Goal: Task Accomplishment & Management: Manage account settings

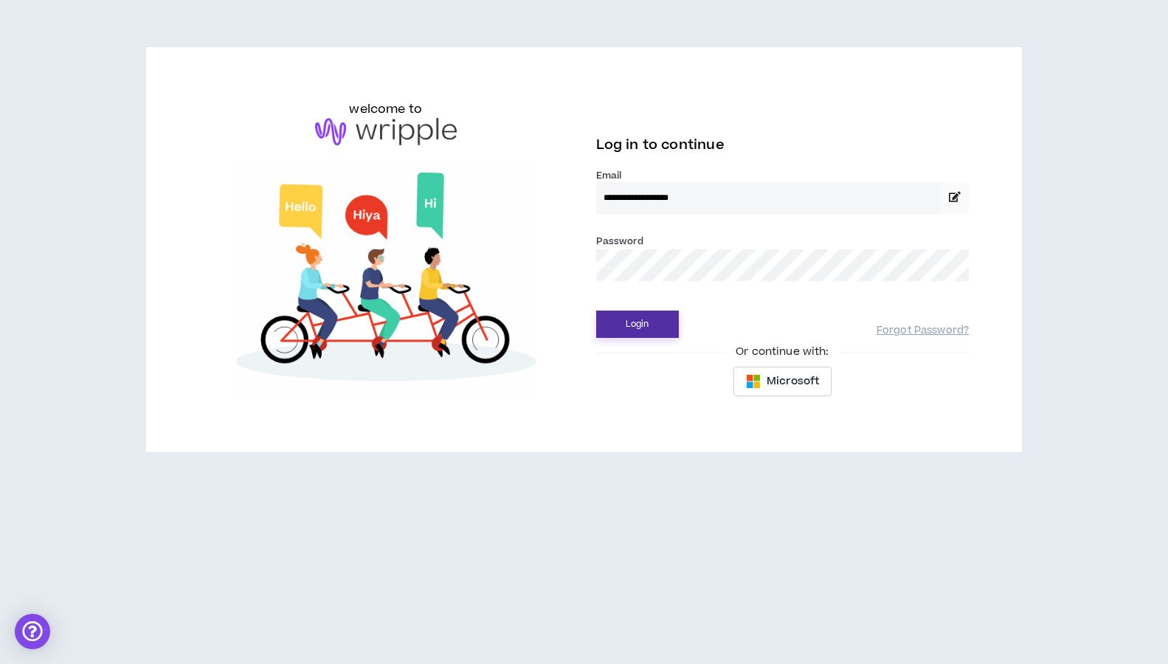
click at [642, 316] on button "Login" at bounding box center [637, 324] width 83 height 27
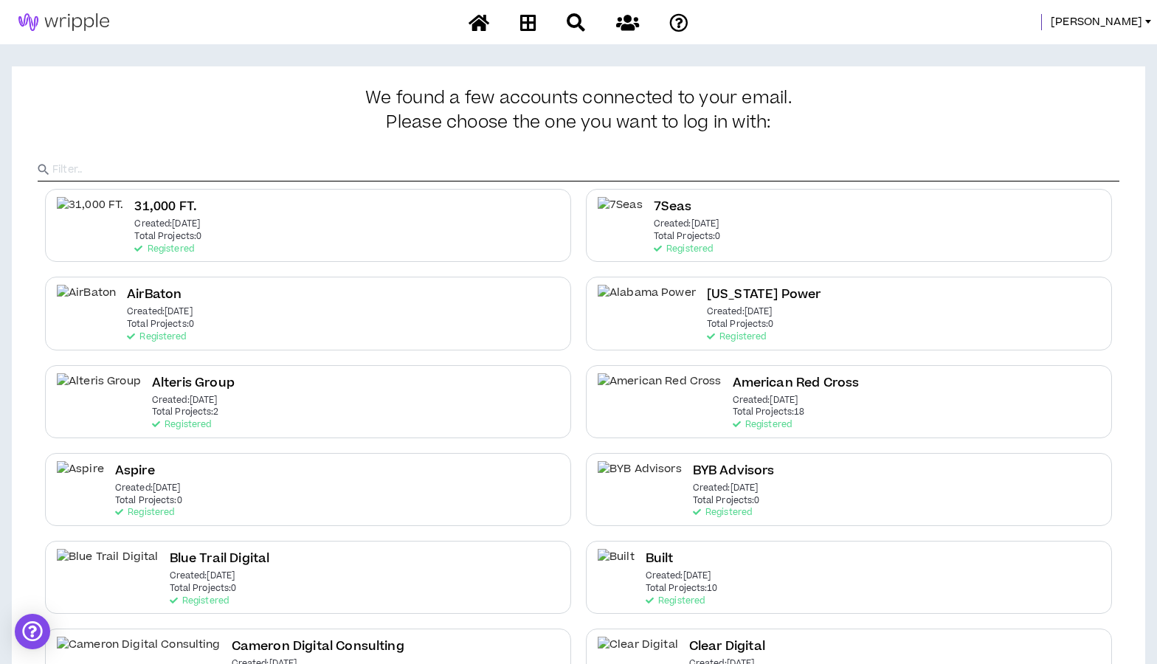
click at [340, 164] on input "text" at bounding box center [585, 170] width 1067 height 22
click at [128, 166] on input "text" at bounding box center [585, 170] width 1067 height 22
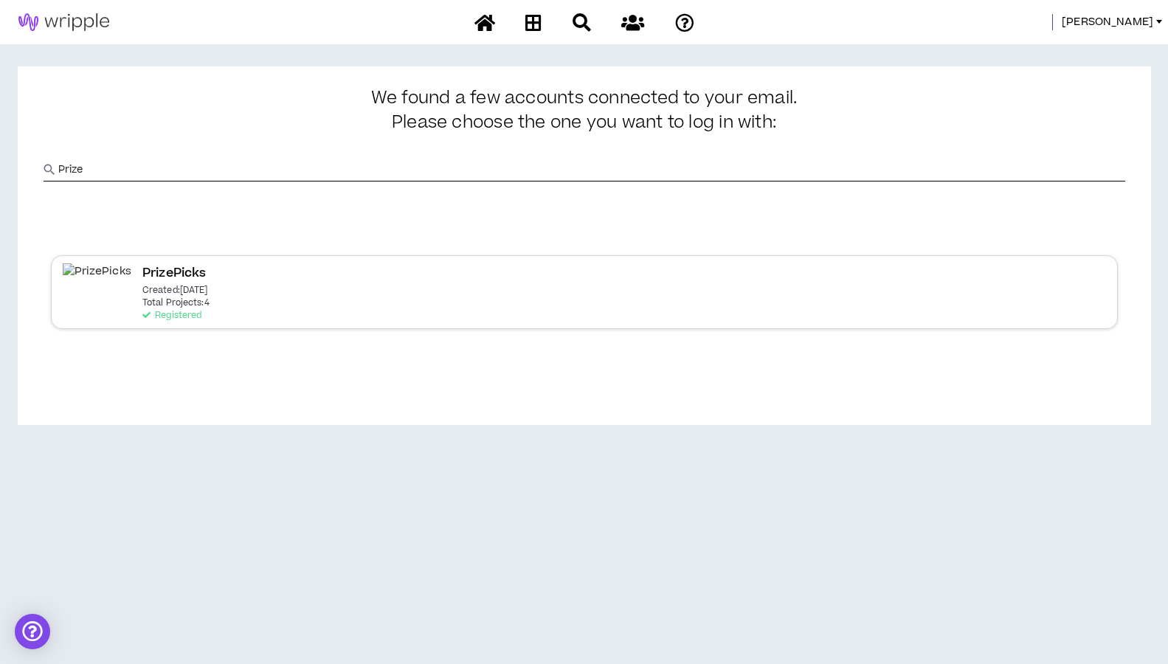
type input "Prize"
click at [144, 304] on p "Total Projects: 4" at bounding box center [175, 303] width 67 height 10
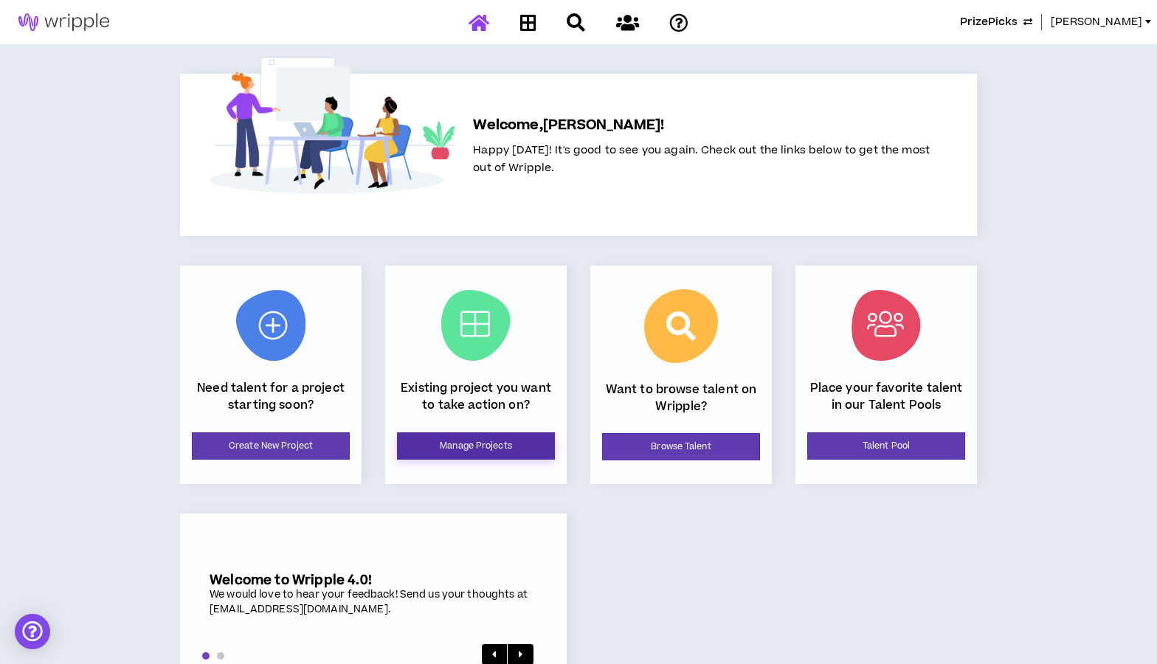
click at [464, 454] on link "Manage Projects" at bounding box center [476, 445] width 158 height 27
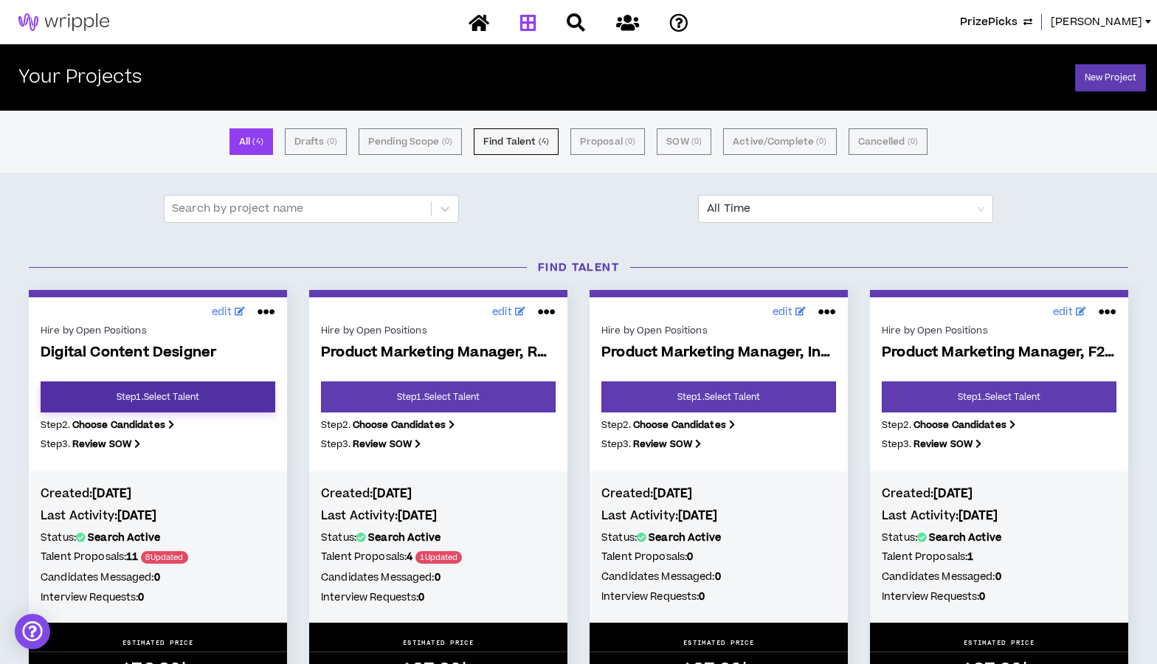
click at [215, 396] on link "Step 1 . Select Talent" at bounding box center [158, 396] width 235 height 31
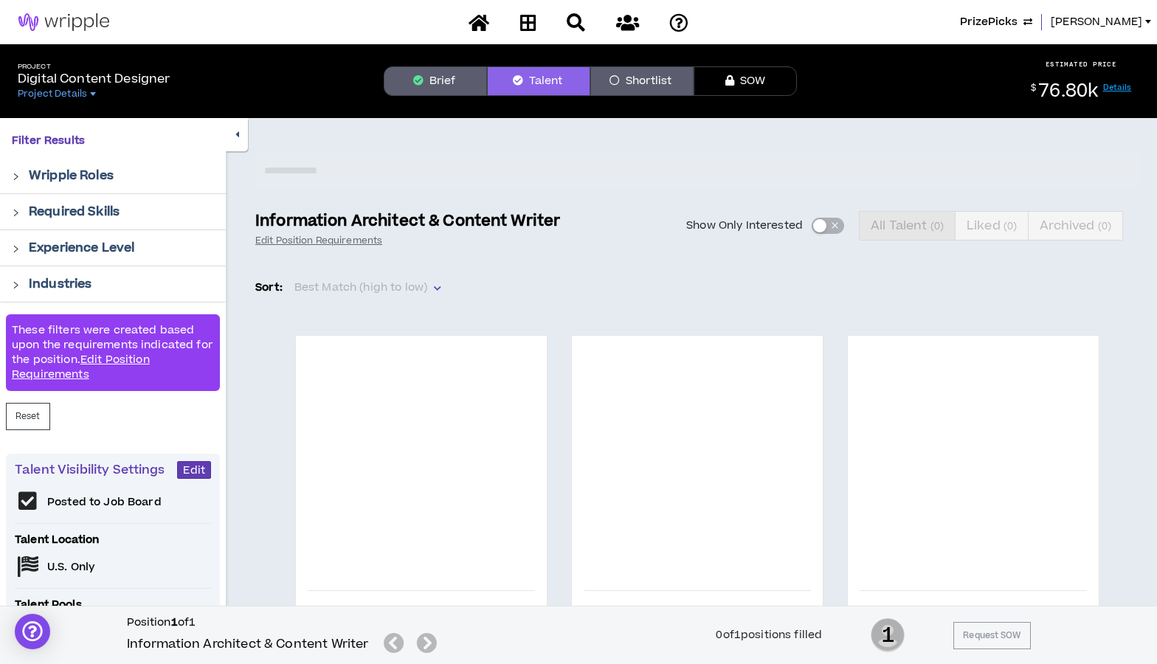
click at [461, 70] on button "Brief" at bounding box center [435, 81] width 103 height 30
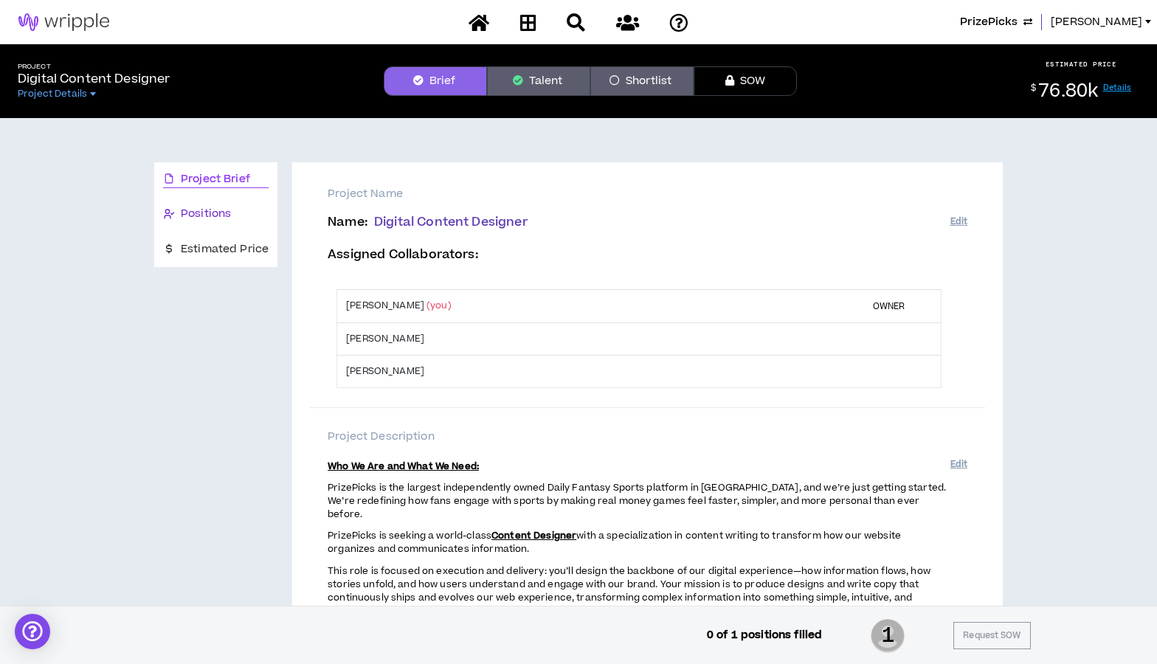
click at [206, 209] on span "Positions" at bounding box center [206, 214] width 50 height 16
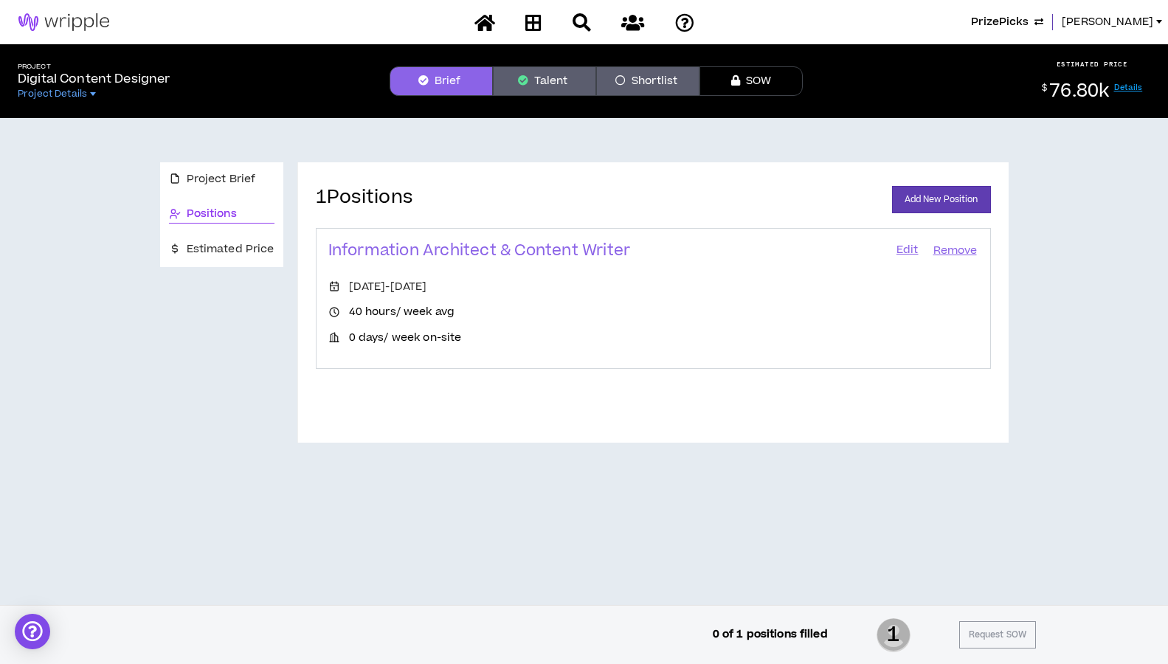
click at [911, 247] on link "Edit" at bounding box center [907, 250] width 25 height 21
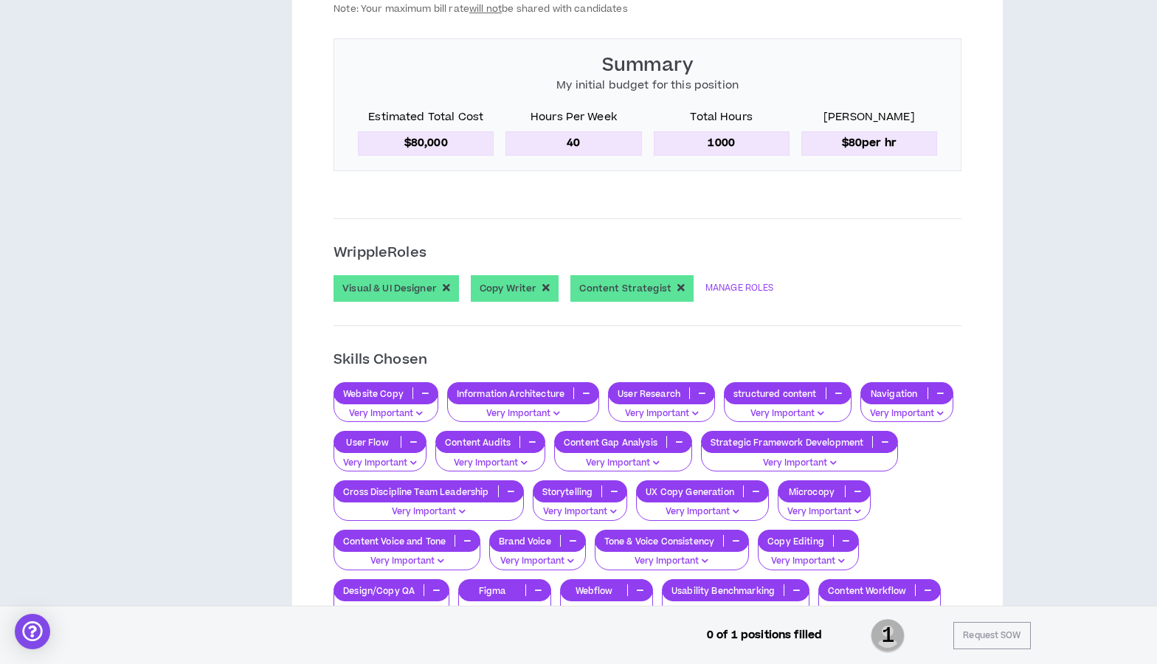
scroll to position [1099, 0]
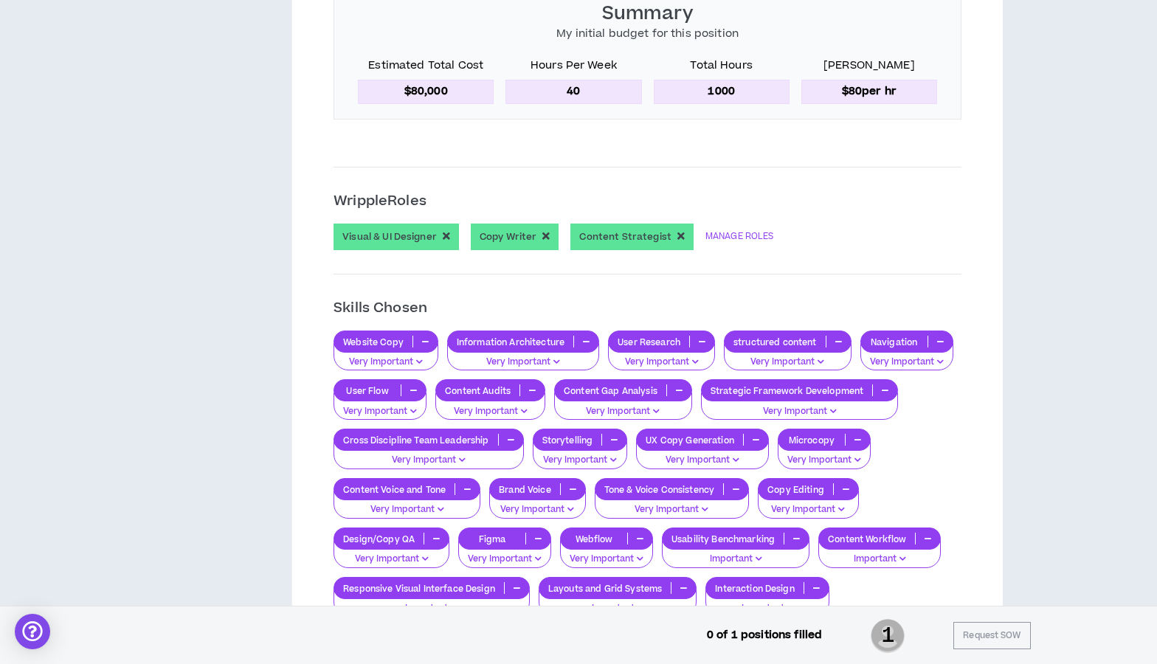
click at [190, 212] on div "Project Brief Positions Estimated Price" at bounding box center [215, 414] width 123 height 2703
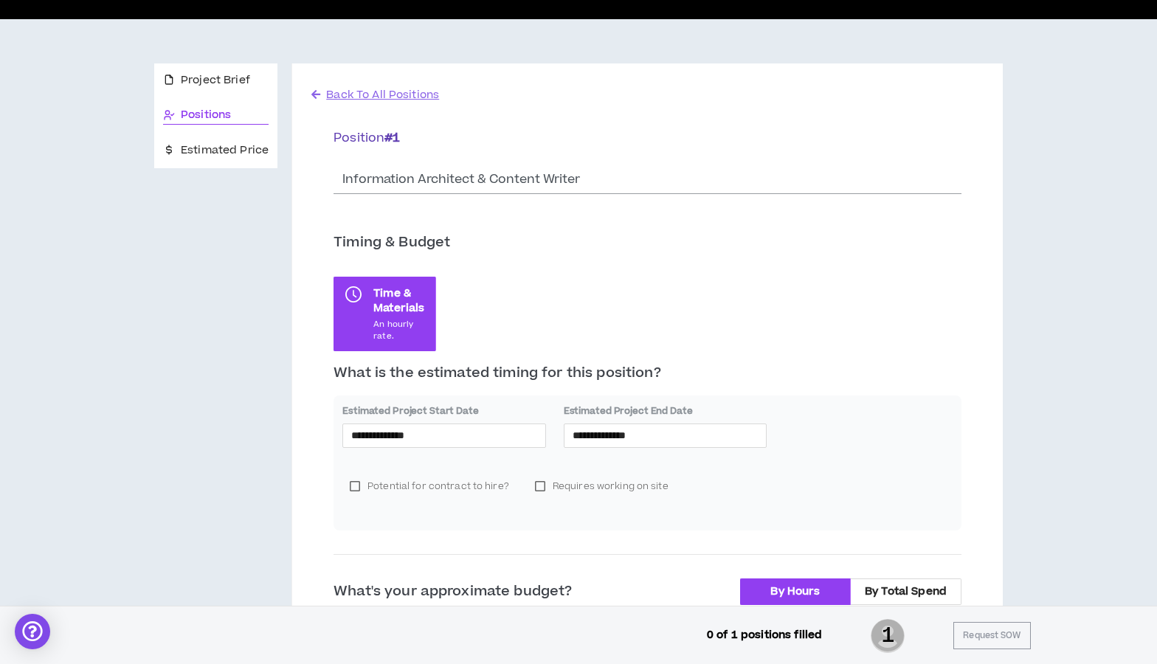
scroll to position [0, 0]
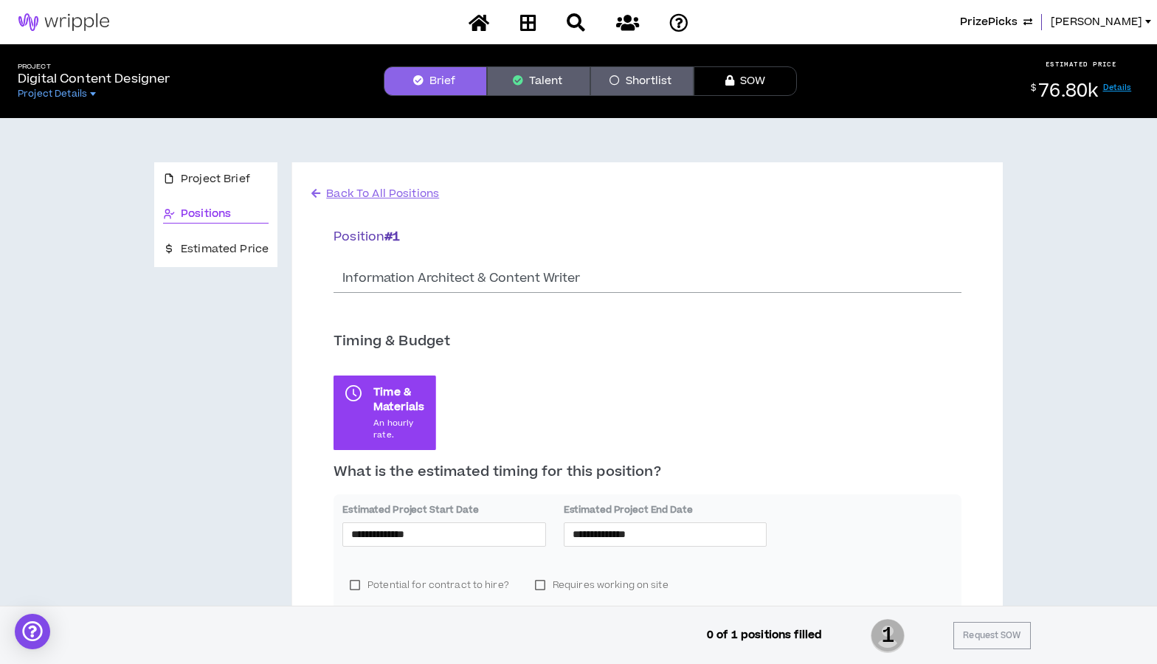
click at [534, 74] on button "Talent" at bounding box center [538, 81] width 103 height 30
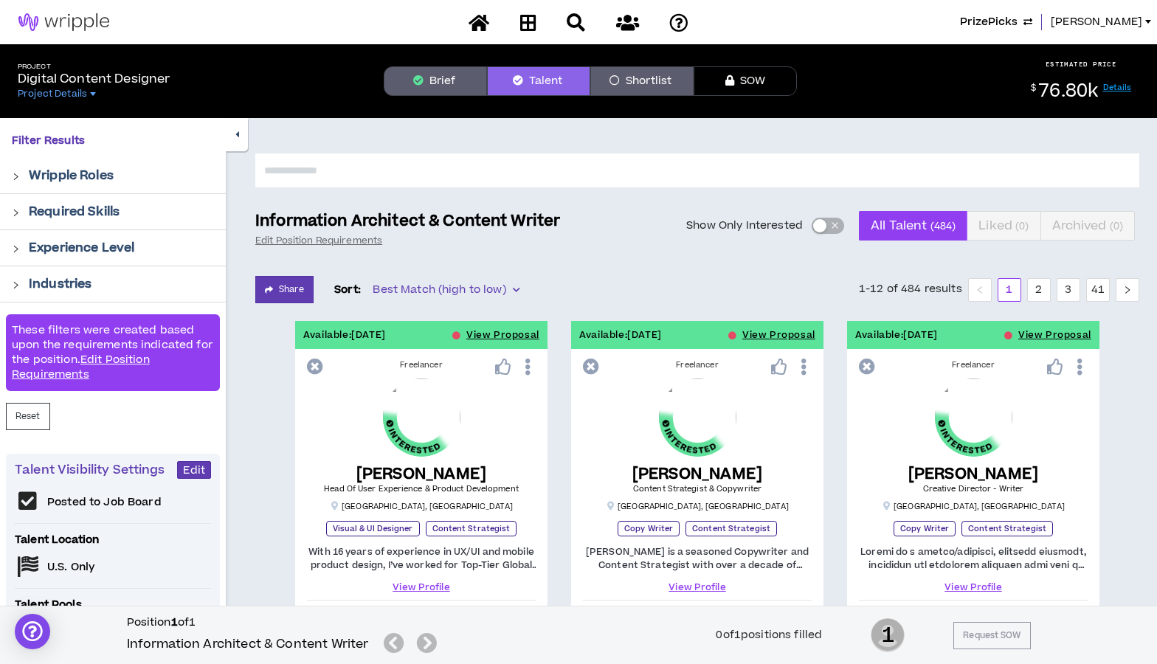
click at [533, 170] on input "text" at bounding box center [697, 170] width 884 height 34
type input "*****"
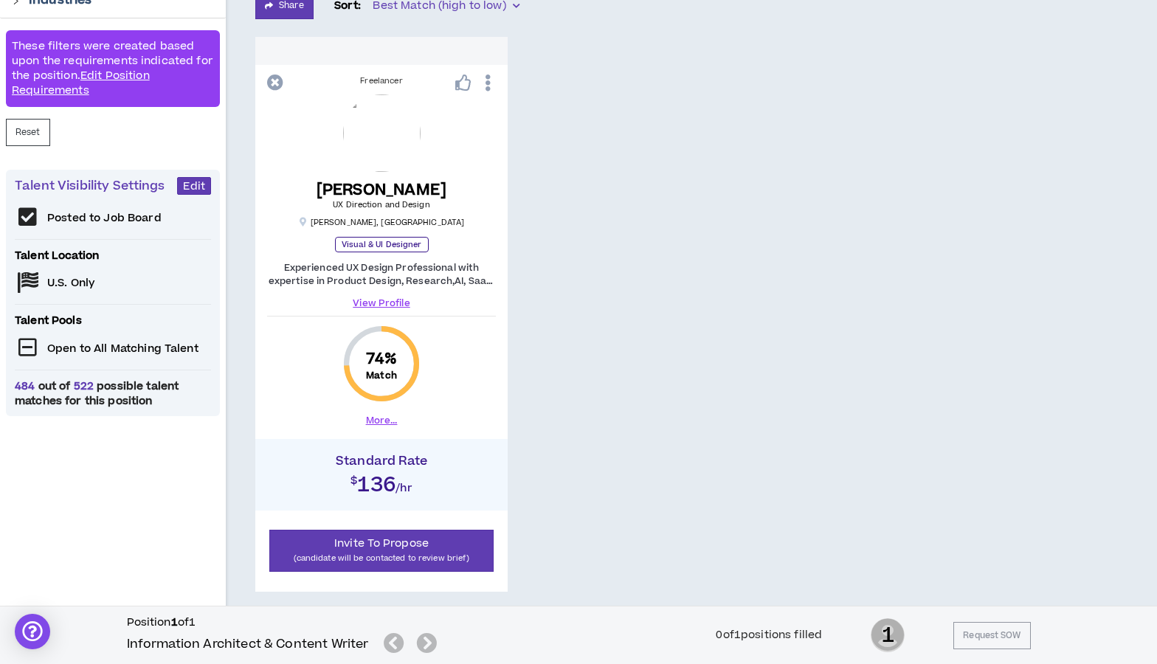
scroll to position [280, 0]
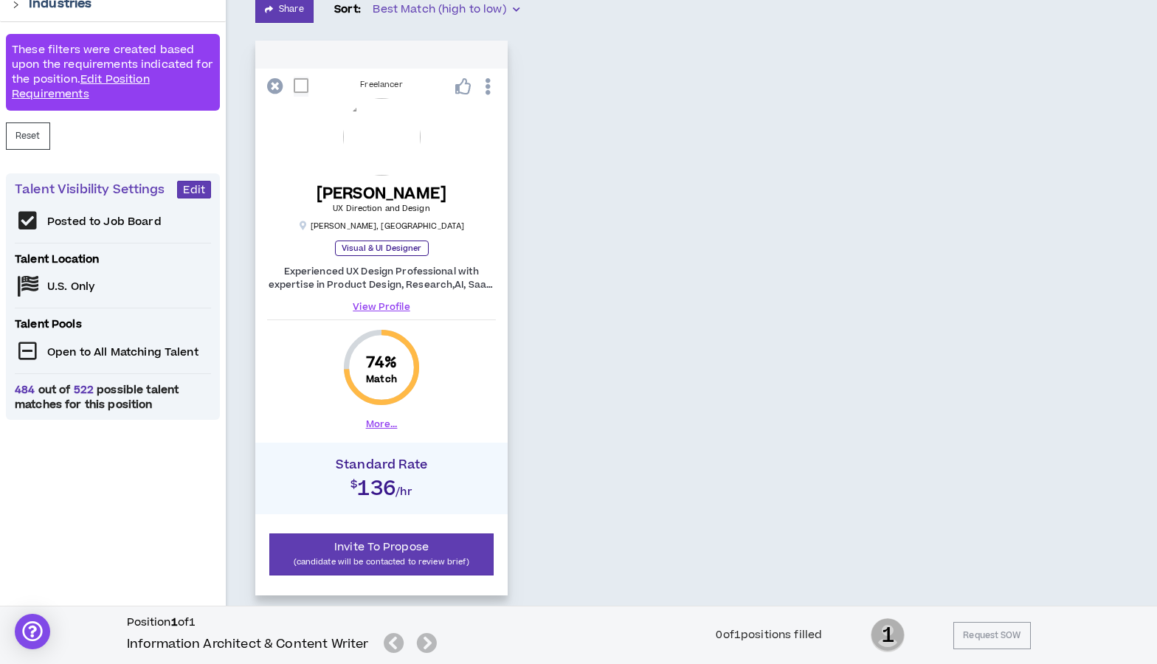
click at [382, 426] on button "More..." at bounding box center [382, 424] width 32 height 13
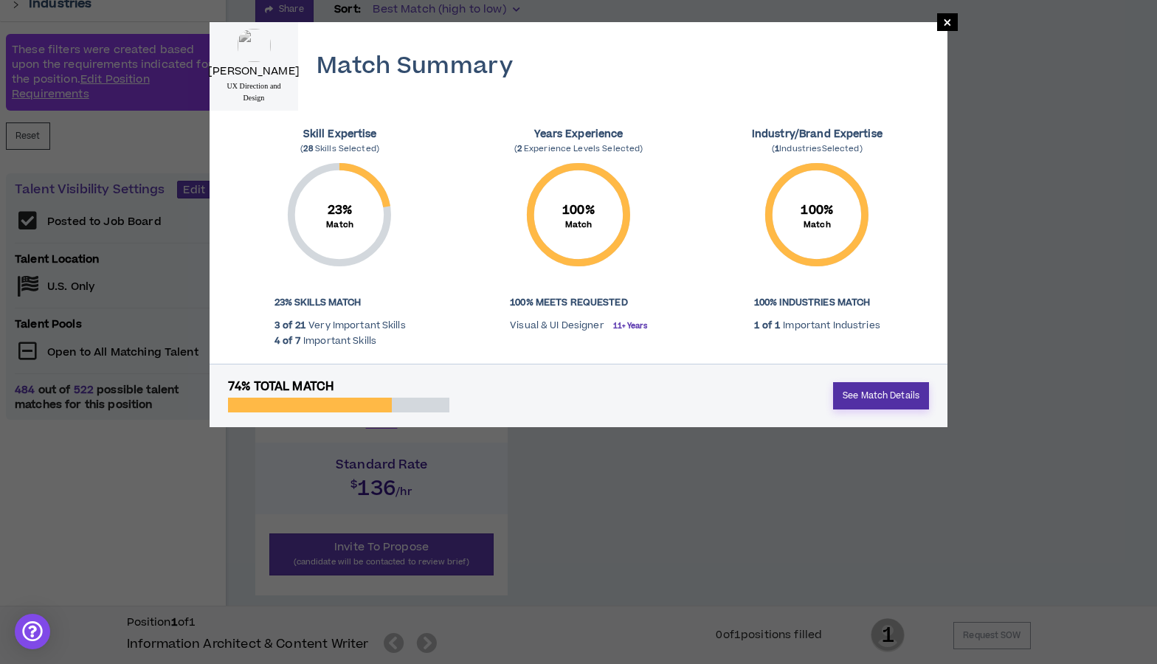
click at [867, 384] on link "See Match Details" at bounding box center [881, 395] width 96 height 27
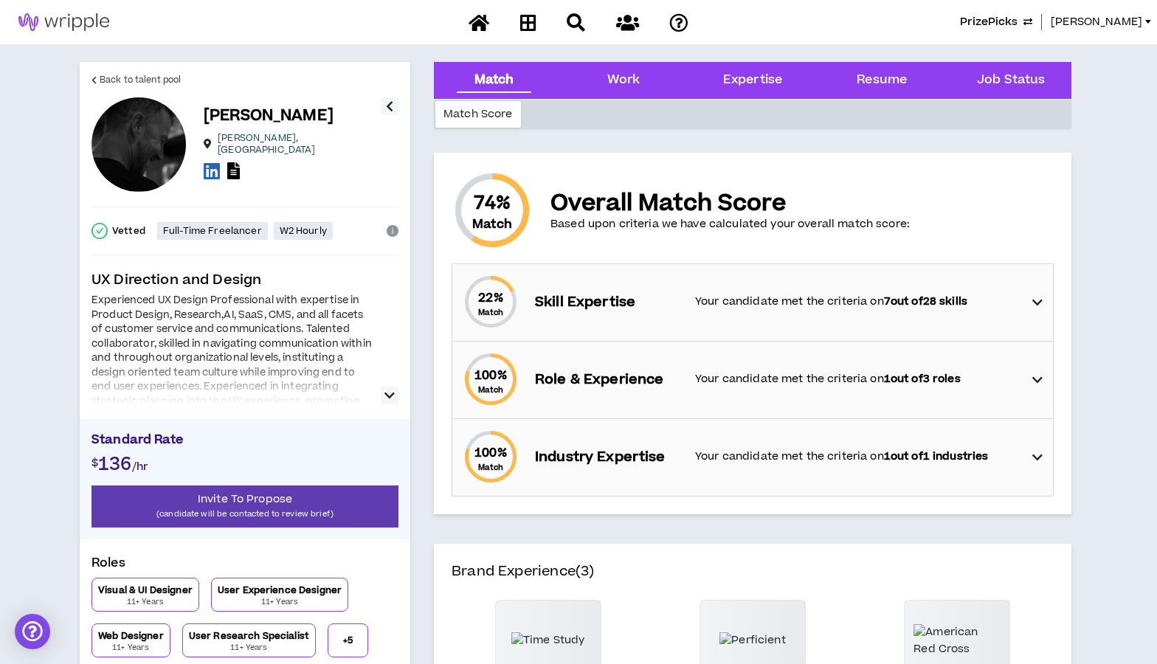
click at [1039, 299] on icon at bounding box center [1037, 303] width 10 height 18
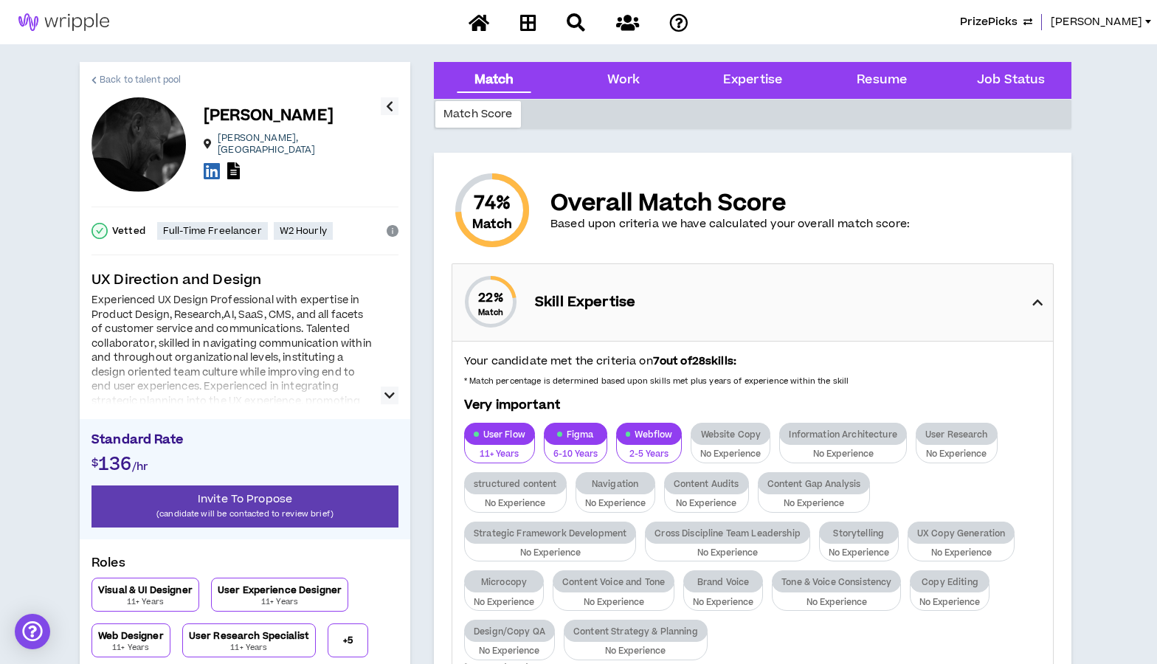
click at [141, 75] on span "Back to talent pool" at bounding box center [140, 80] width 81 height 14
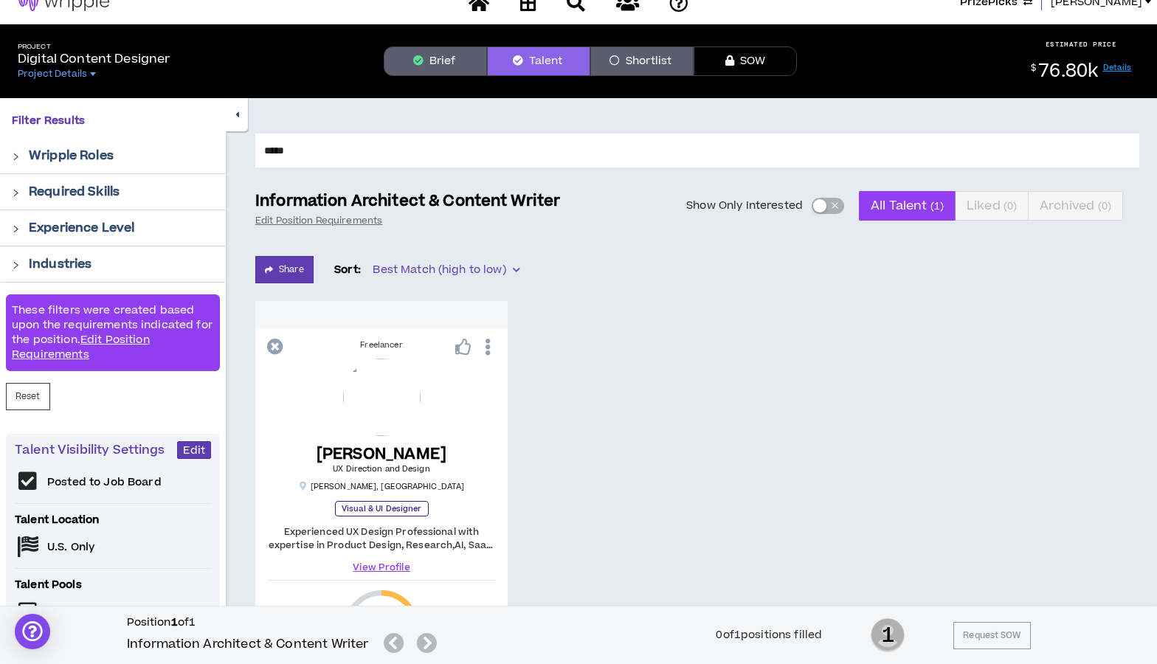
scroll to position [18, 0]
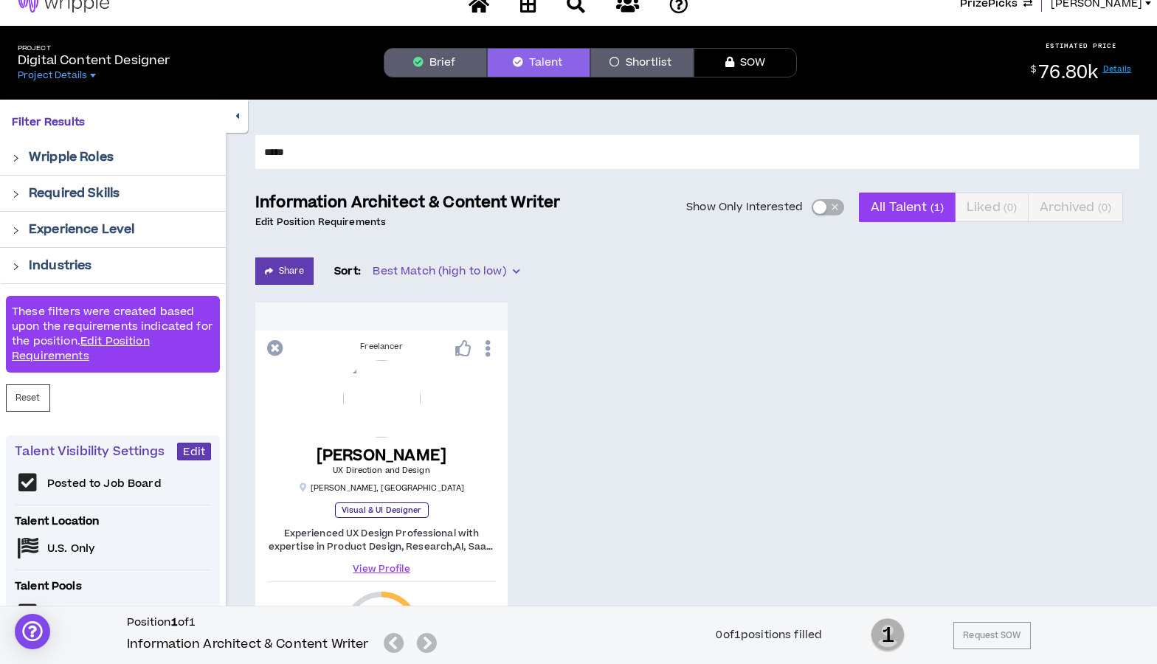
click at [348, 218] on link "Edit Position Requirements" at bounding box center [320, 222] width 131 height 12
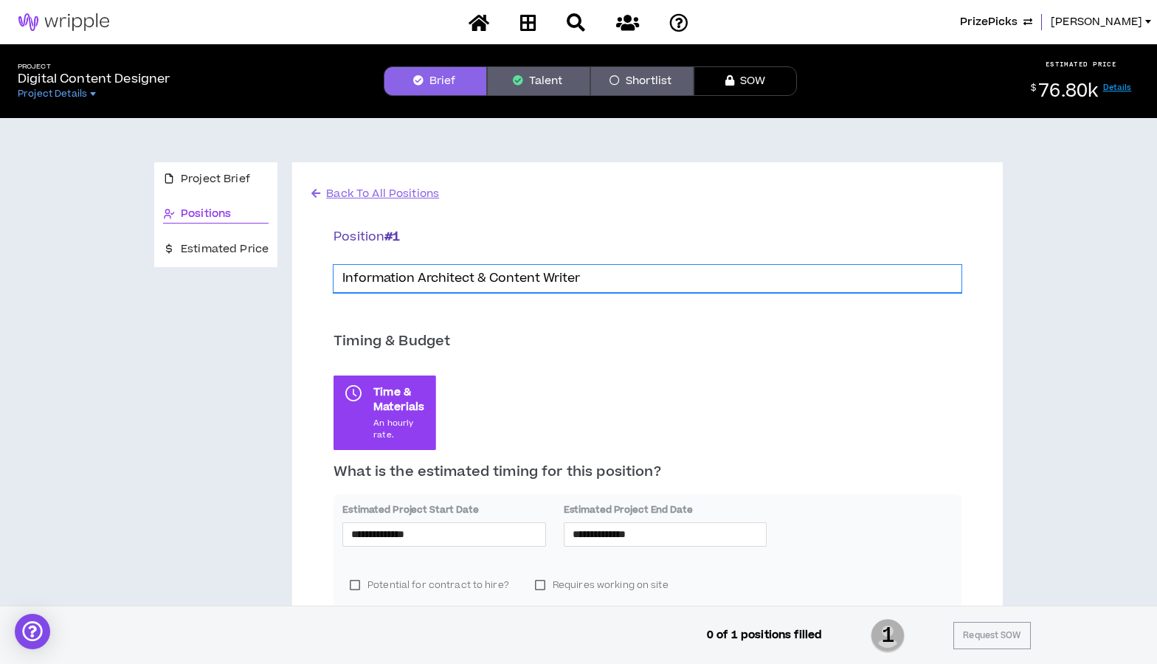
drag, startPoint x: 519, startPoint y: 266, endPoint x: 336, endPoint y: 263, distance: 182.2
click at [336, 263] on div "* Information Architect & Content Writer" at bounding box center [647, 276] width 628 height 34
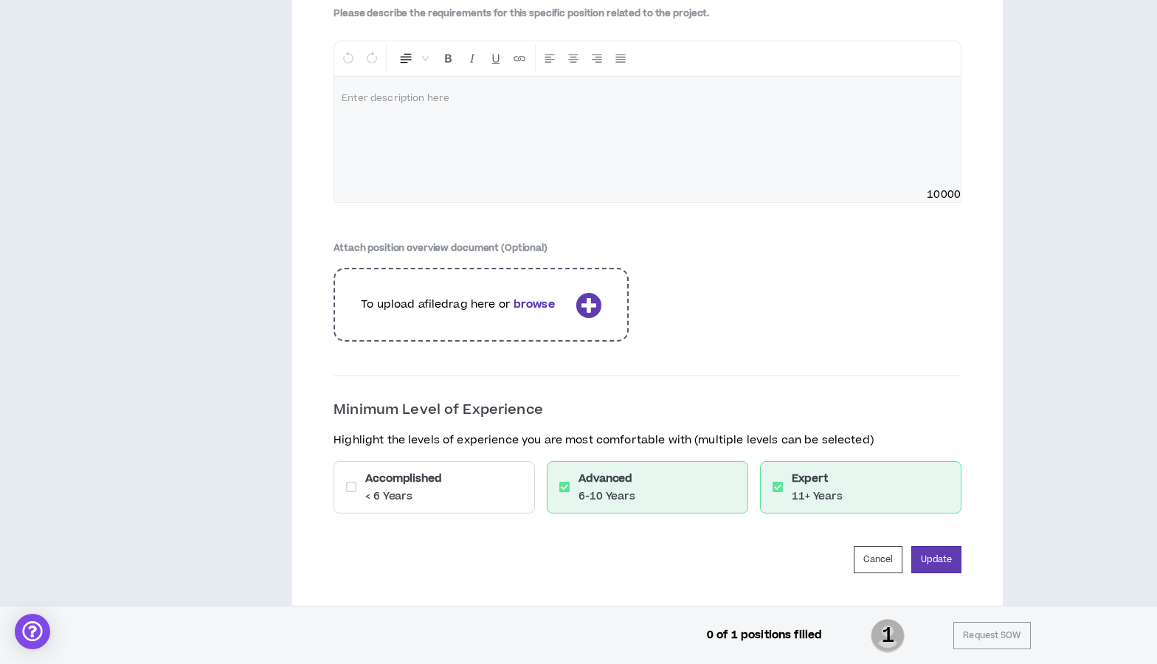
scroll to position [2287, 0]
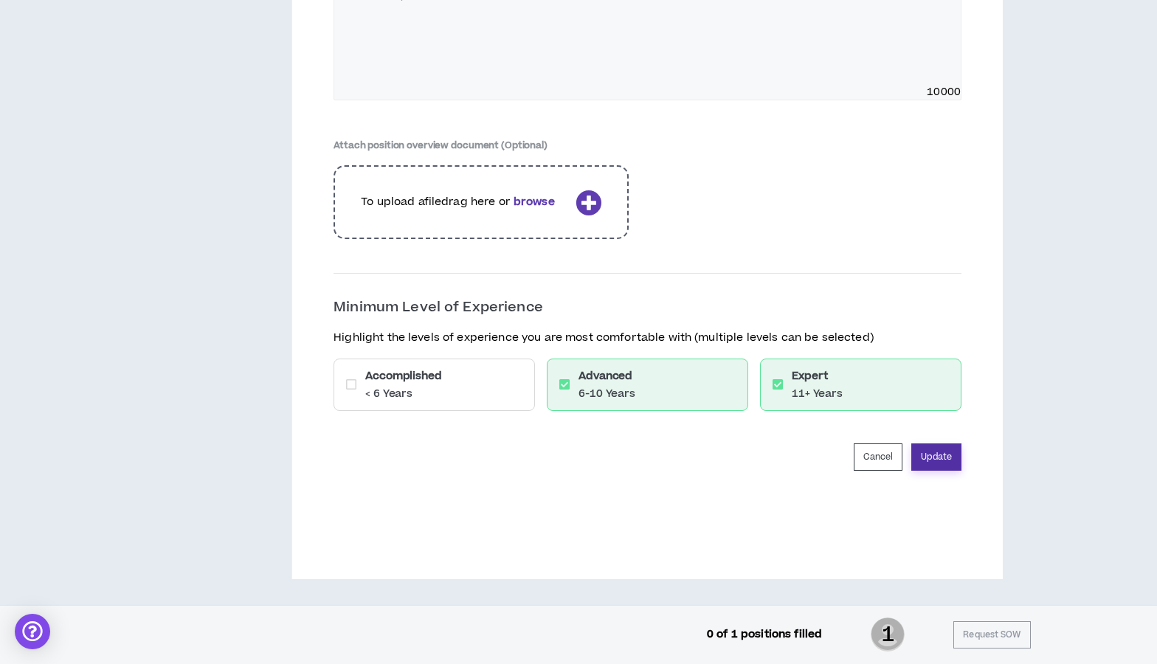
type input "Content Designer"
click at [938, 460] on button "Update" at bounding box center [936, 456] width 50 height 27
